Goal: Transaction & Acquisition: Subscribe to service/newsletter

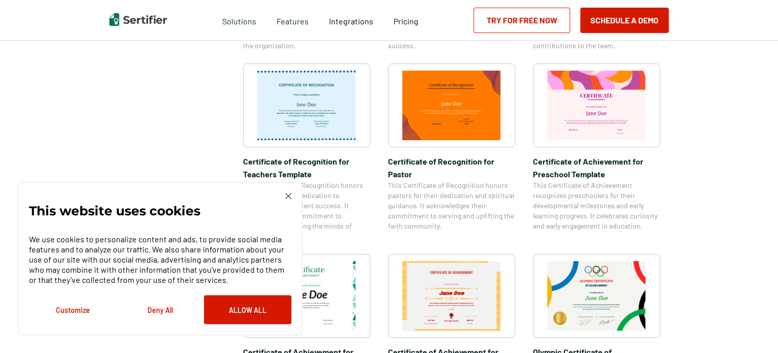
scroll to position [542, 0]
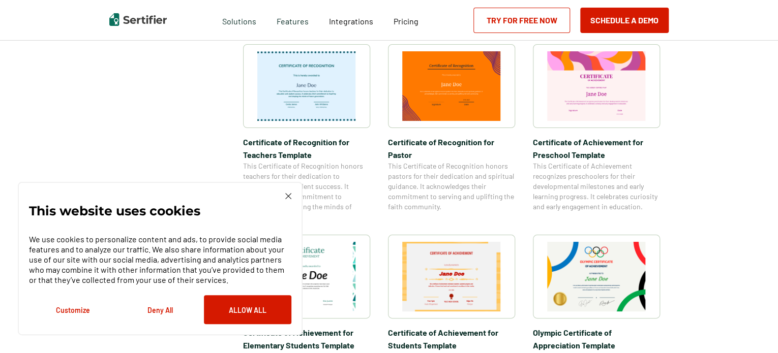
click at [288, 196] on img at bounding box center [288, 196] width 6 height 6
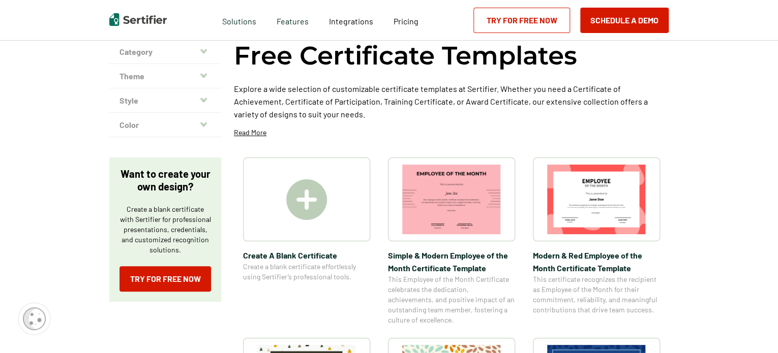
scroll to position [0, 0]
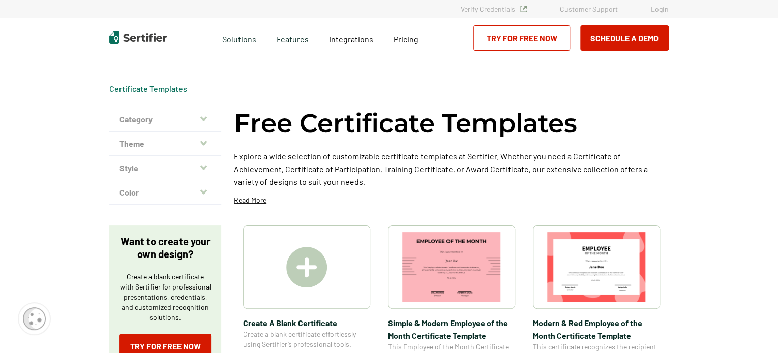
click at [517, 37] on link "Try for Free Now" at bounding box center [521, 37] width 97 height 25
